Goal: Obtain resource: Obtain resource

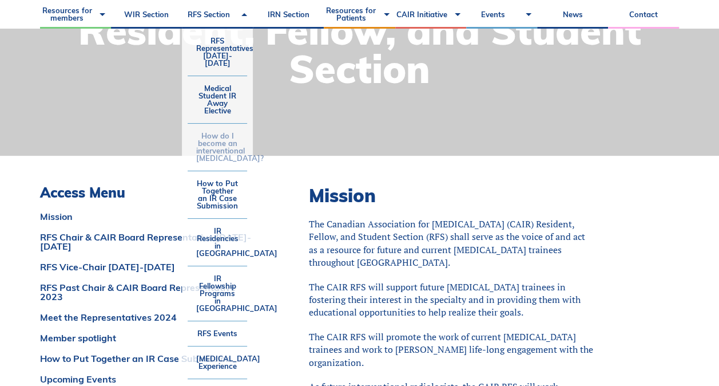
scroll to position [172, 0]
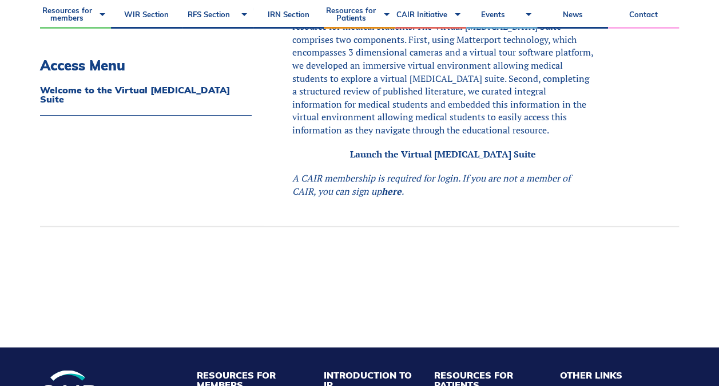
scroll to position [1087, 0]
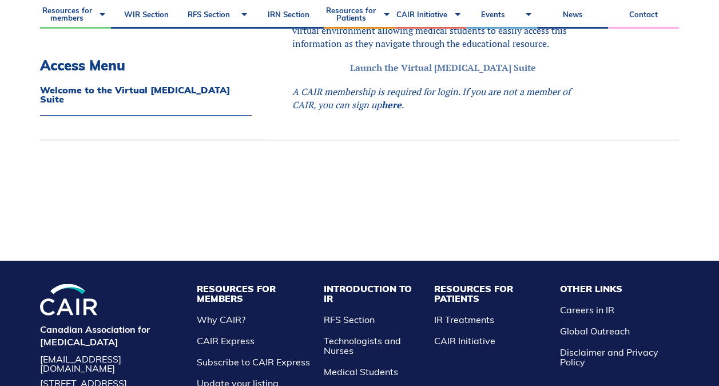
click at [463, 74] on link "Launch the Virtual [MEDICAL_DATA] Suite" at bounding box center [443, 67] width 186 height 13
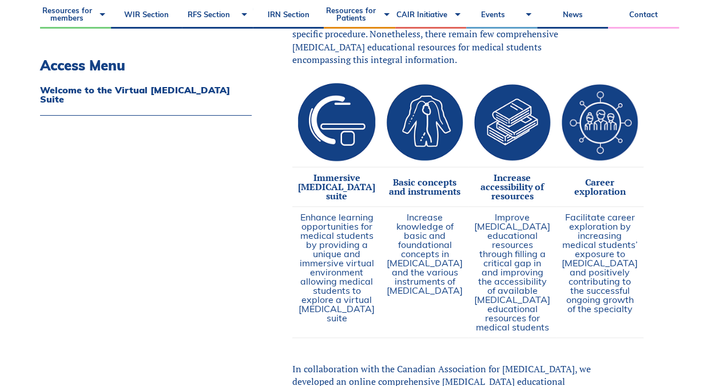
scroll to position [629, 0]
